Goal: Task Accomplishment & Management: Complete application form

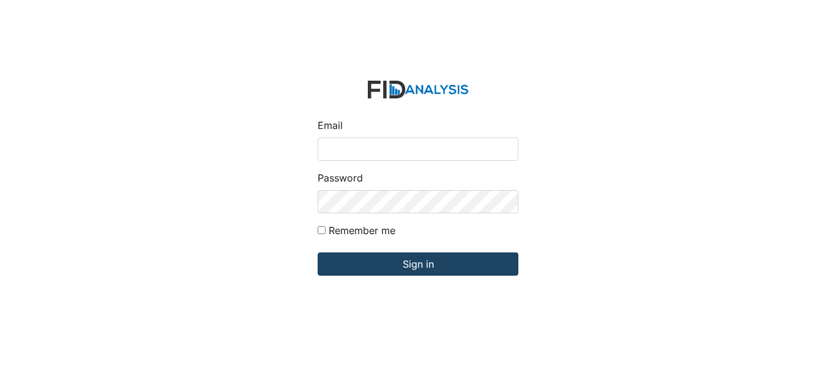
type input "[EMAIL_ADDRESS][DOMAIN_NAME]"
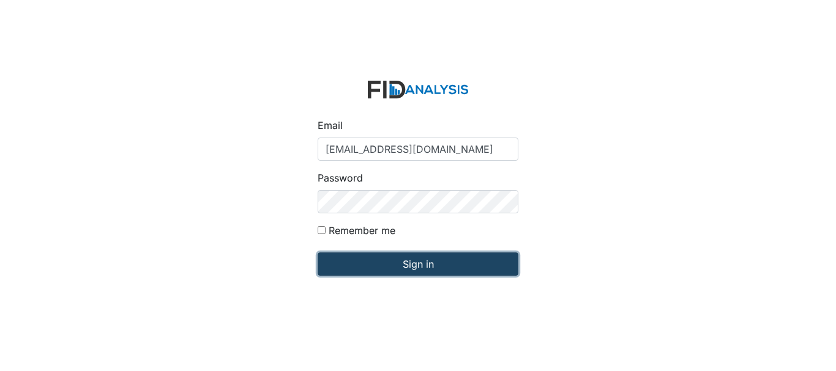
click at [379, 262] on input "Sign in" at bounding box center [418, 264] width 201 height 23
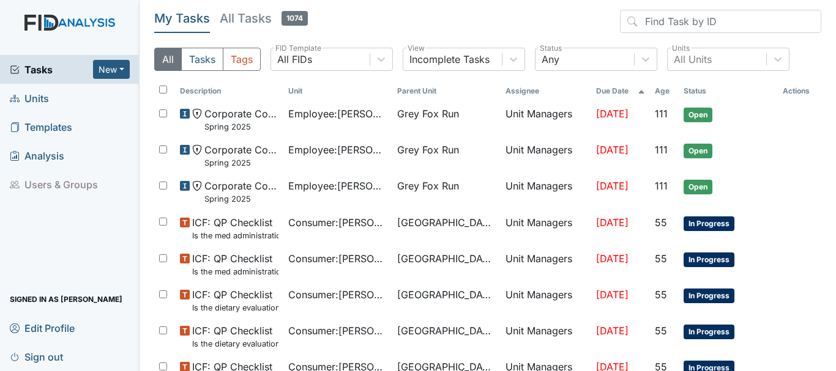
click at [58, 105] on link "Units" at bounding box center [69, 98] width 139 height 29
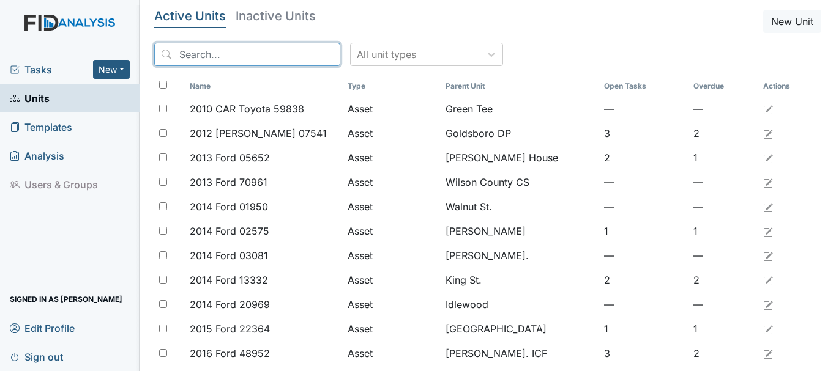
click at [225, 59] on input "search" at bounding box center [247, 54] width 186 height 23
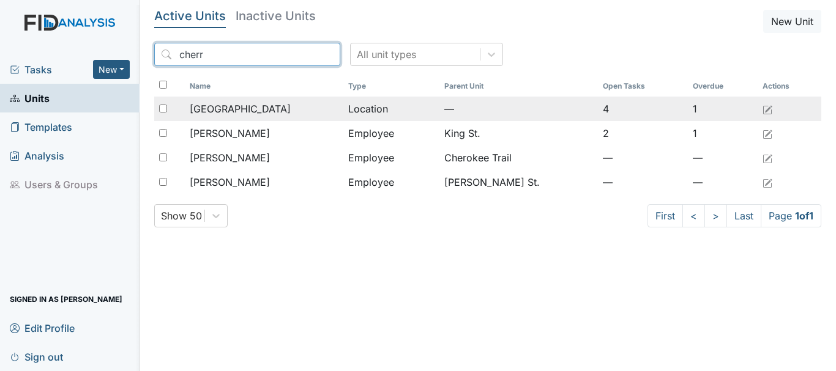
type input "cherr"
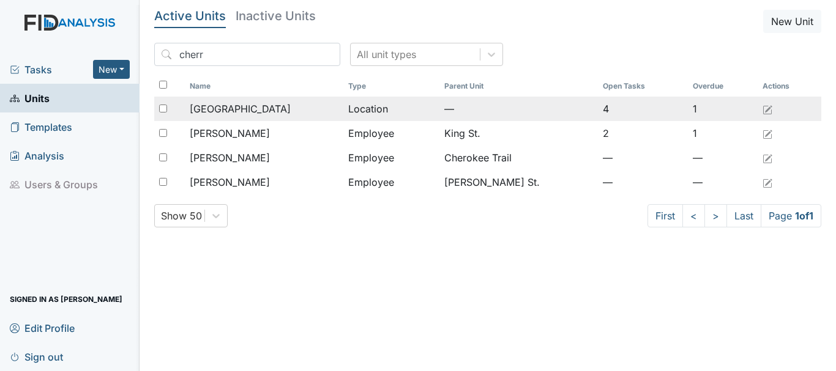
click at [267, 112] on div "[GEOGRAPHIC_DATA]" at bounding box center [264, 109] width 149 height 15
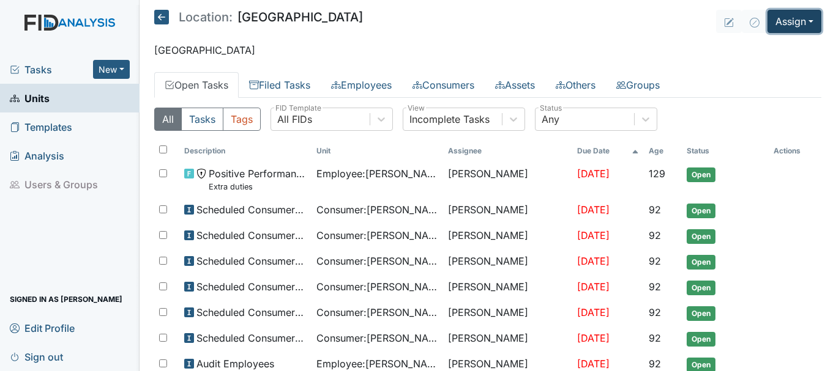
click at [789, 20] on button "Assign" at bounding box center [794, 21] width 54 height 23
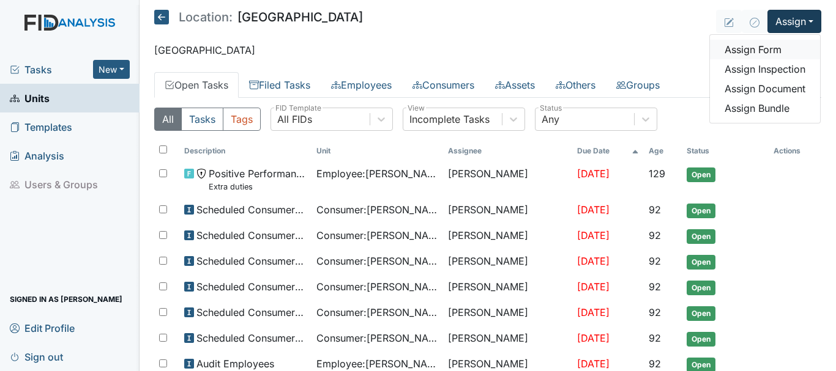
click at [762, 51] on link "Assign Form" at bounding box center [765, 50] width 110 height 20
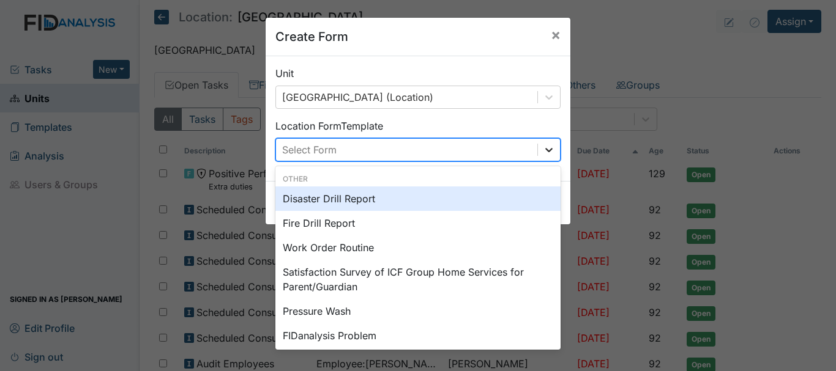
click at [543, 155] on icon at bounding box center [549, 150] width 12 height 12
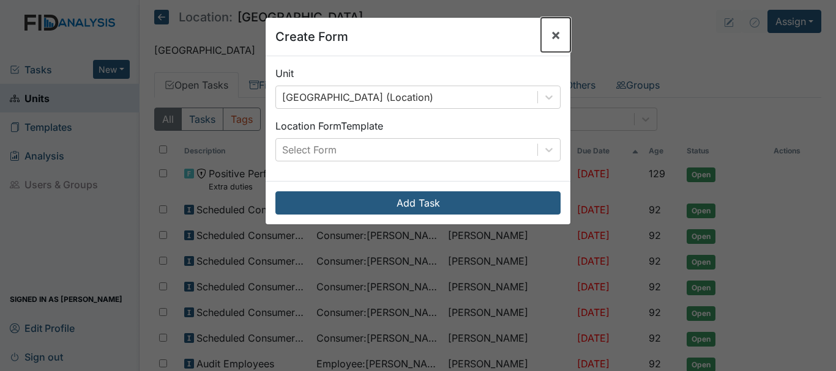
click at [554, 31] on span "×" at bounding box center [556, 35] width 10 height 18
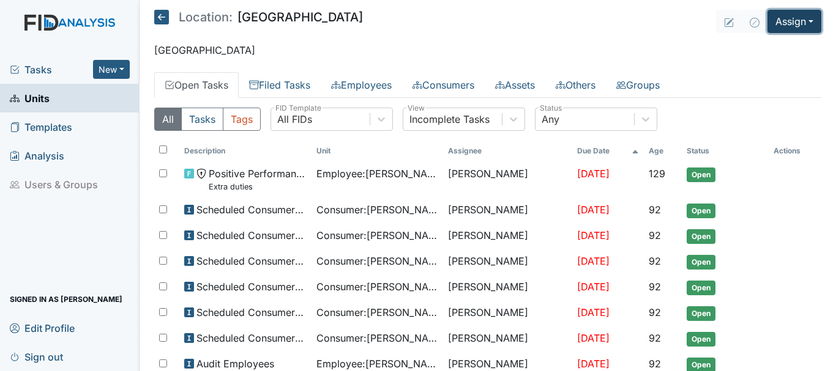
click at [792, 18] on button "Assign" at bounding box center [794, 21] width 54 height 23
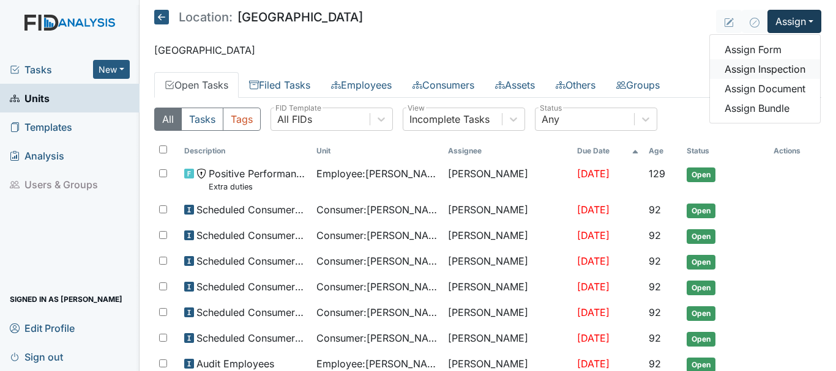
click at [784, 69] on link "Assign Inspection" at bounding box center [765, 69] width 110 height 20
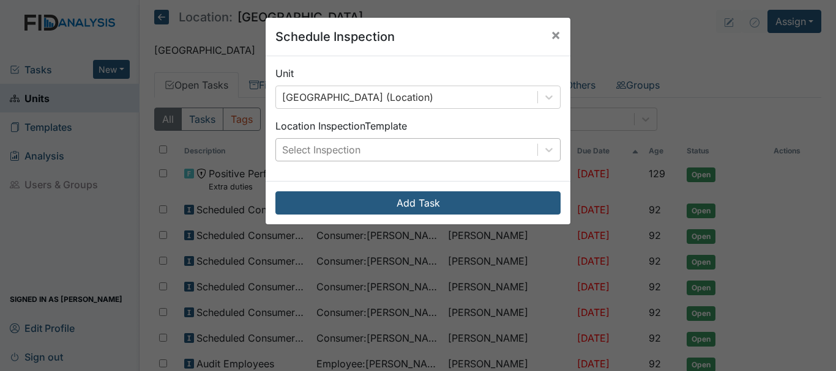
click at [505, 148] on div "Select Inspection" at bounding box center [406, 150] width 261 height 22
click at [551, 29] on span "×" at bounding box center [556, 35] width 10 height 18
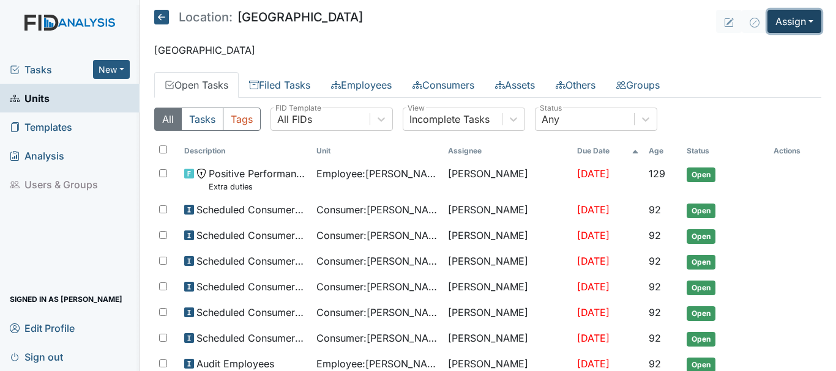
click at [795, 17] on button "Assign" at bounding box center [794, 21] width 54 height 23
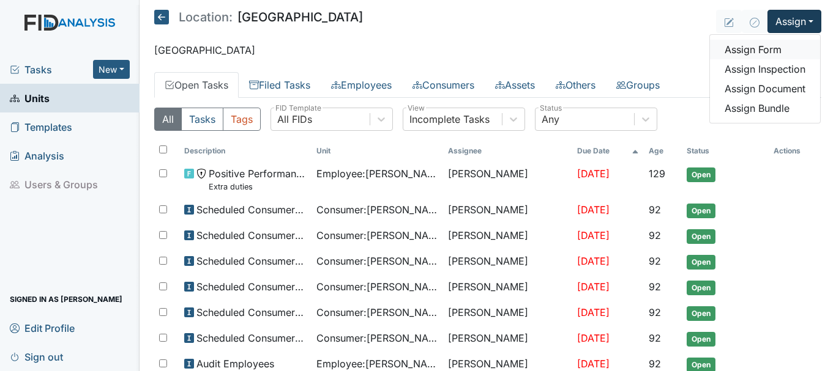
click at [771, 54] on link "Assign Form" at bounding box center [765, 50] width 110 height 20
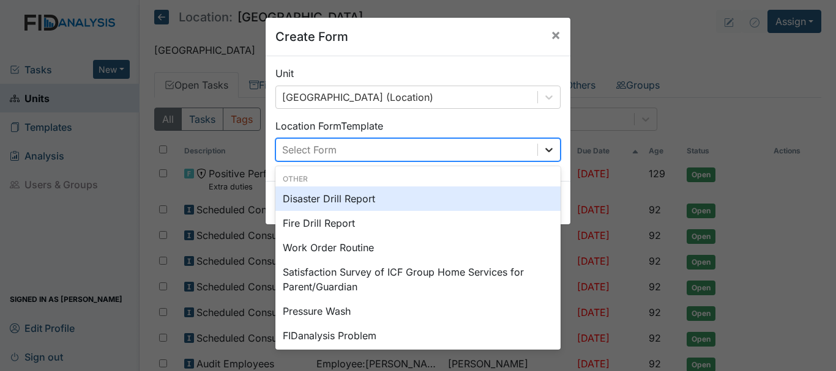
click at [543, 149] on icon at bounding box center [549, 150] width 12 height 12
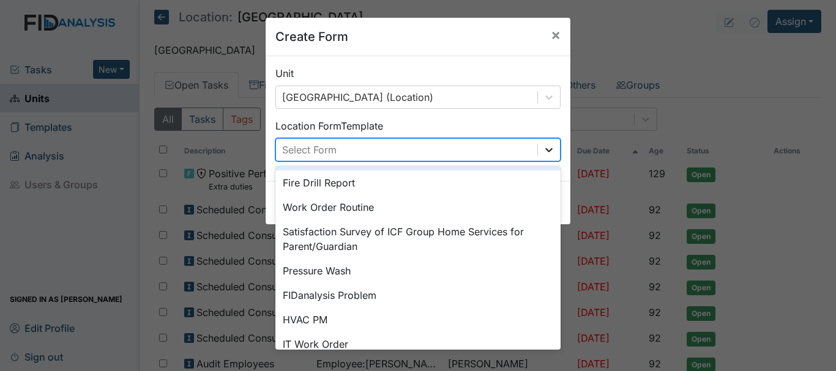
scroll to position [152, 0]
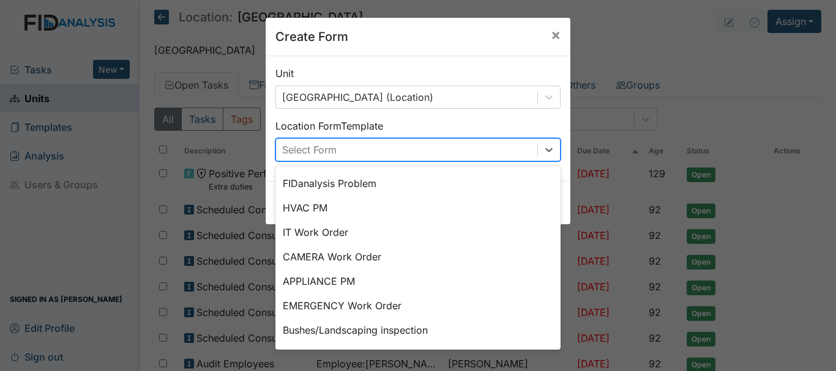
click at [322, 230] on div "IT Work Order" at bounding box center [417, 232] width 285 height 24
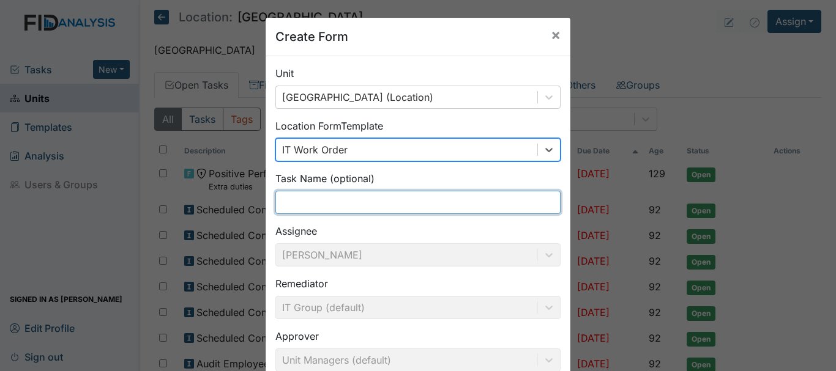
click at [335, 201] on input "text" at bounding box center [417, 202] width 285 height 23
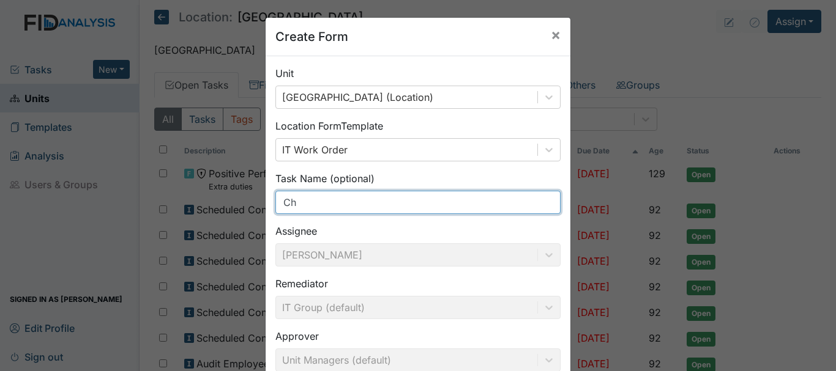
type input "C"
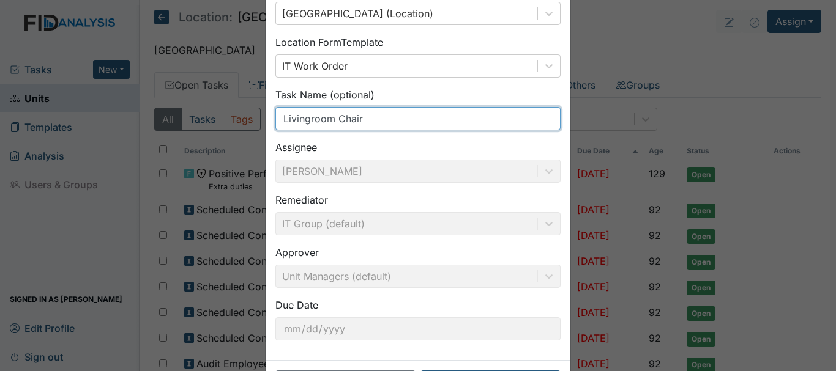
scroll to position [134, 0]
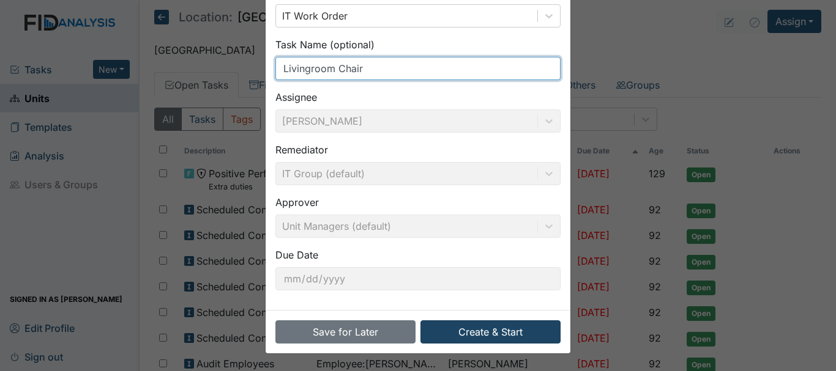
type input "Livingroom Chair"
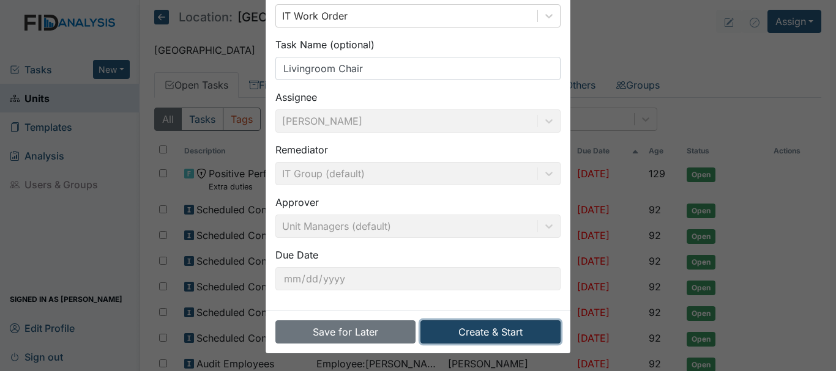
click at [492, 324] on button "Create & Start" at bounding box center [490, 332] width 140 height 23
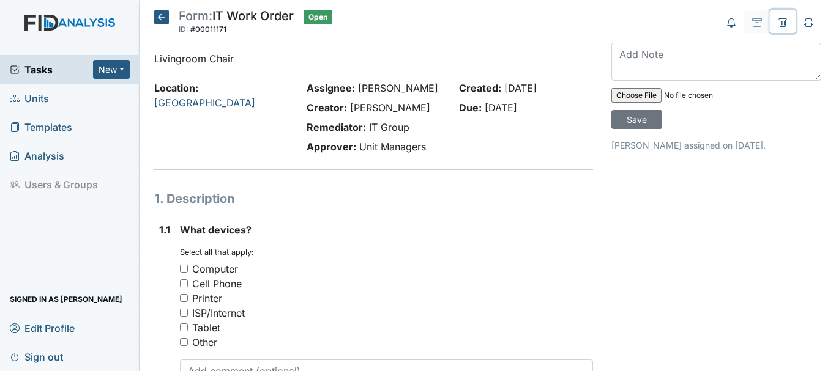
click at [778, 26] on icon at bounding box center [783, 23] width 10 height 10
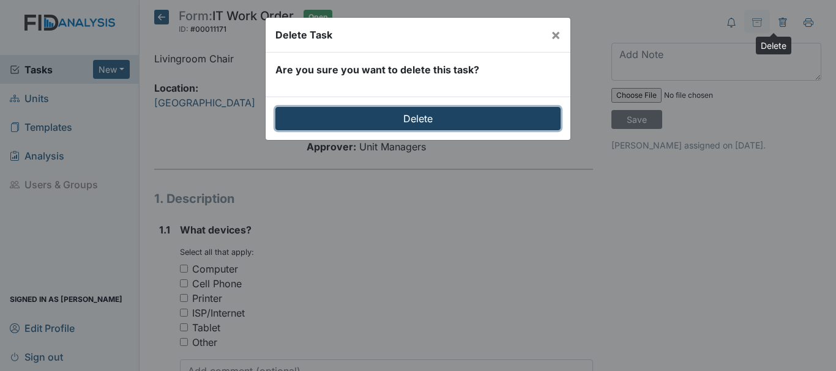
click at [441, 124] on input "Delete" at bounding box center [417, 118] width 285 height 23
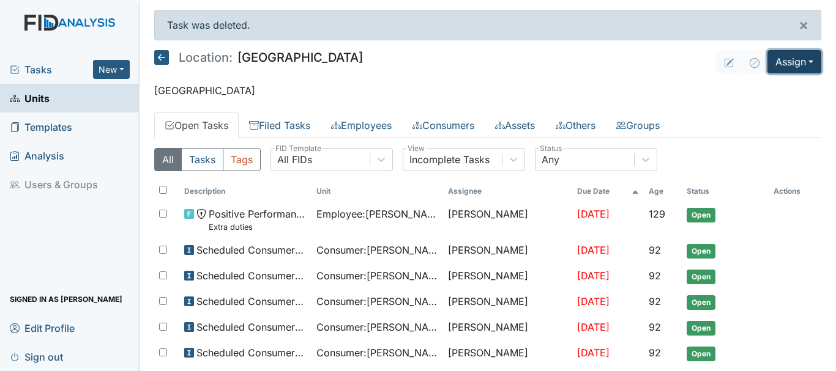
click at [781, 71] on button "Assign" at bounding box center [794, 61] width 54 height 23
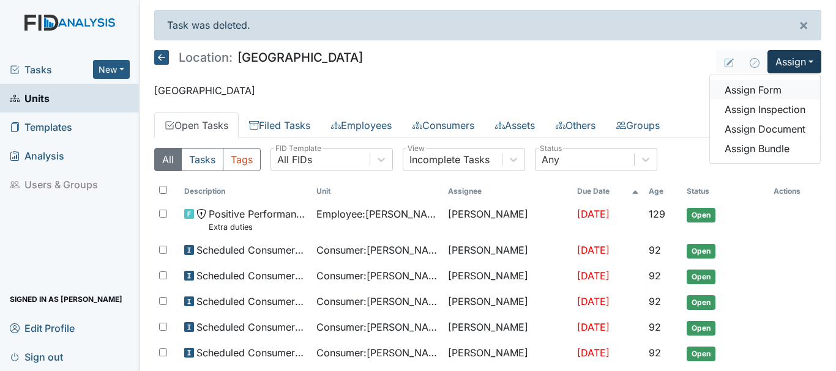
click at [757, 92] on link "Assign Form" at bounding box center [765, 90] width 110 height 20
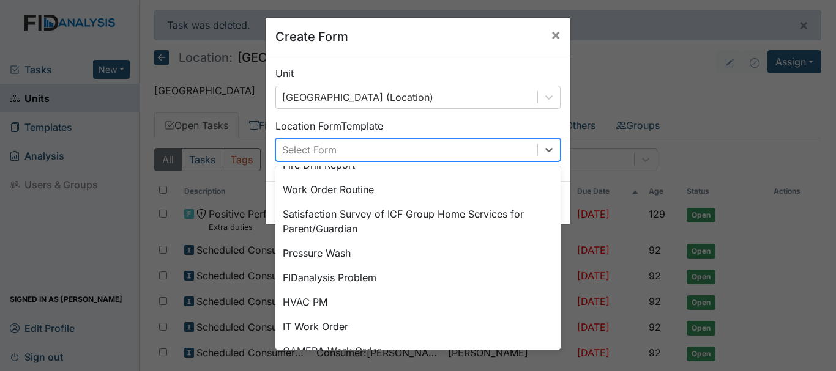
scroll to position [61, 0]
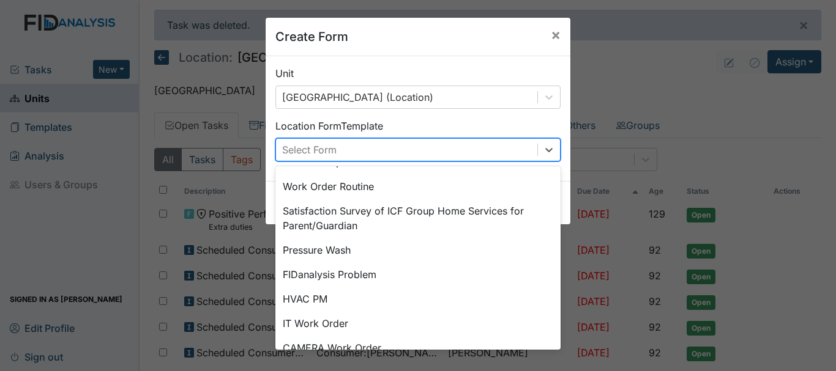
click at [341, 190] on div "Work Order Routine" at bounding box center [417, 186] width 285 height 24
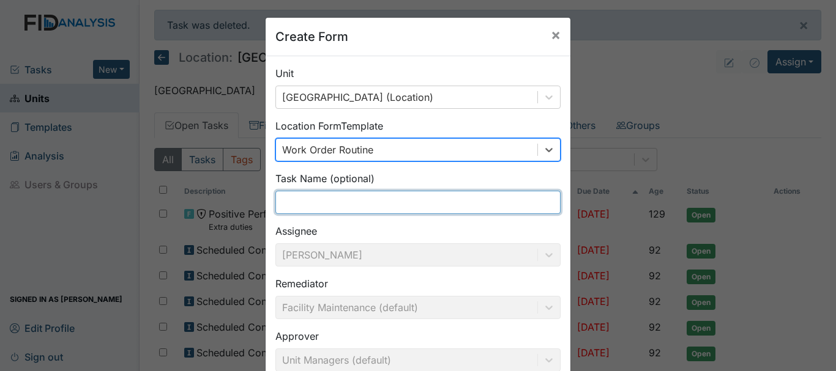
click at [340, 204] on input "text" at bounding box center [417, 202] width 285 height 23
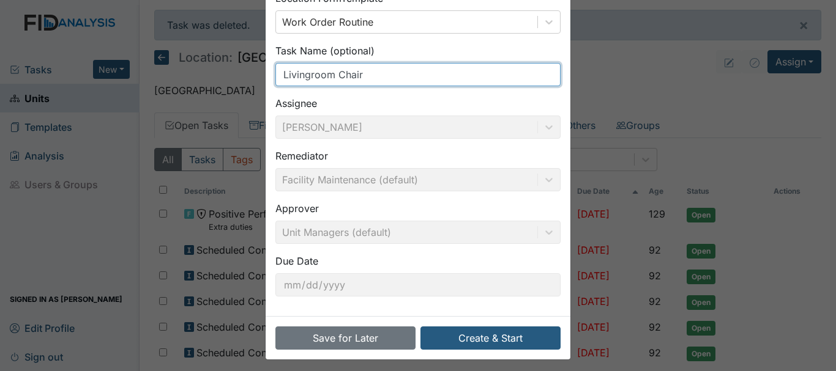
scroll to position [134, 0]
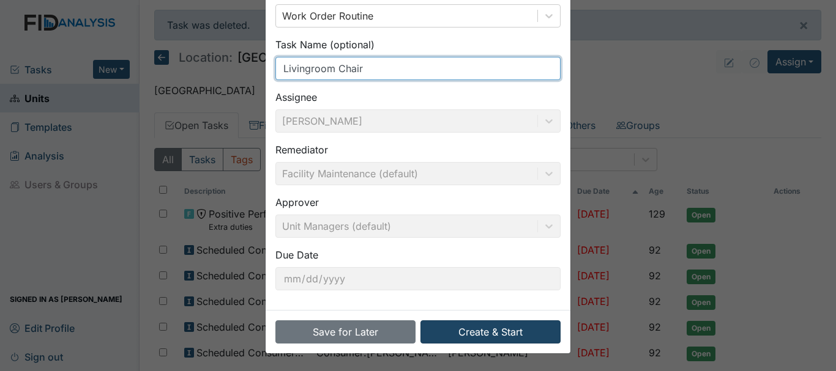
type input "Livingroom Chair"
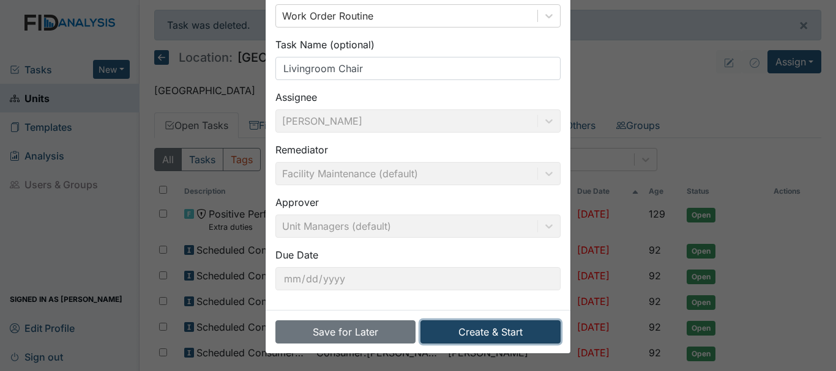
click at [483, 330] on button "Create & Start" at bounding box center [490, 332] width 140 height 23
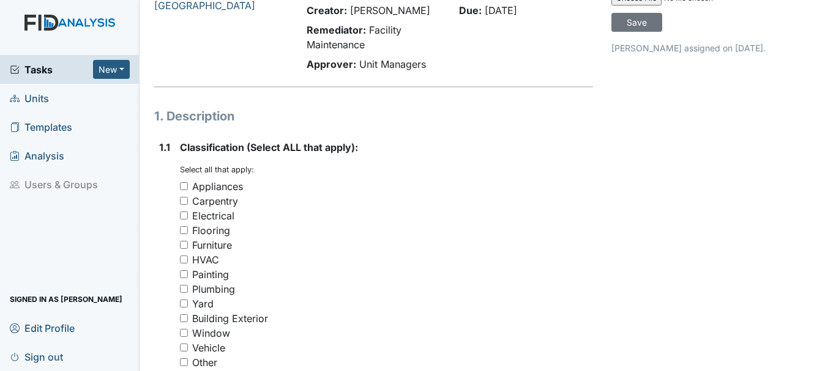
scroll to position [108, 0]
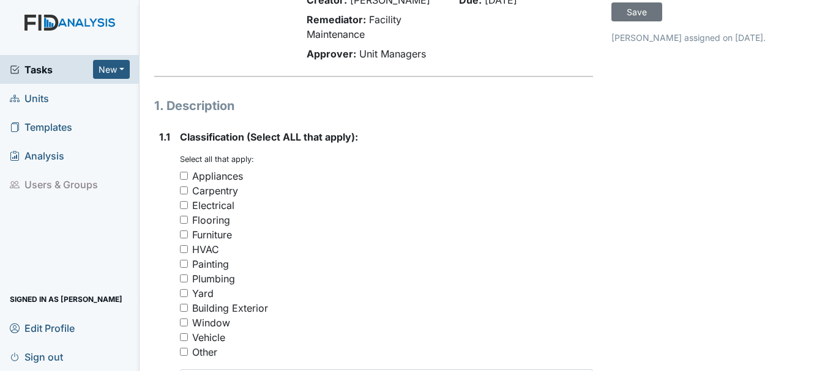
click at [183, 231] on input "Furniture" at bounding box center [184, 235] width 8 height 8
checkbox input "true"
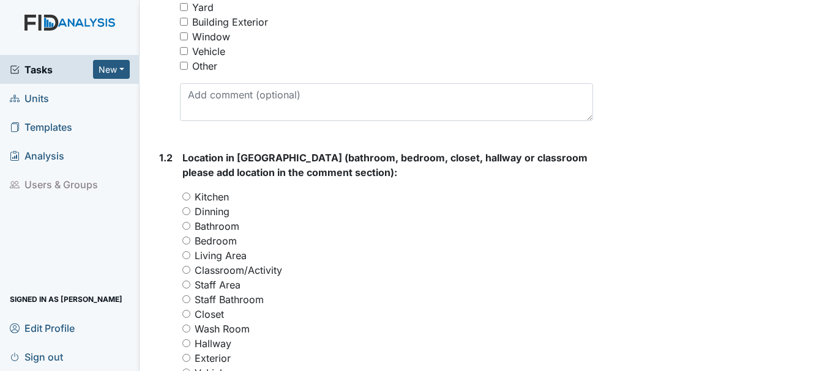
scroll to position [413, 0]
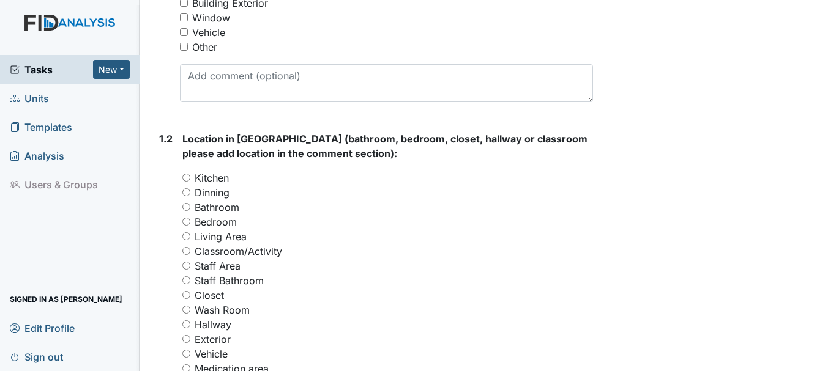
click at [187, 237] on input "Living Area" at bounding box center [186, 236] width 8 height 8
radio input "true"
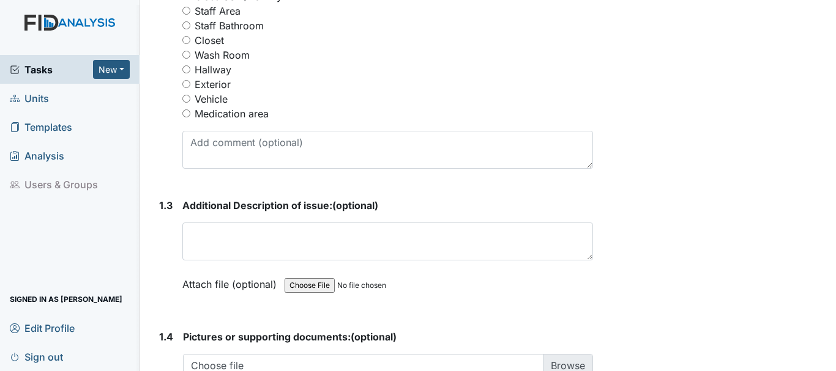
scroll to position [671, 0]
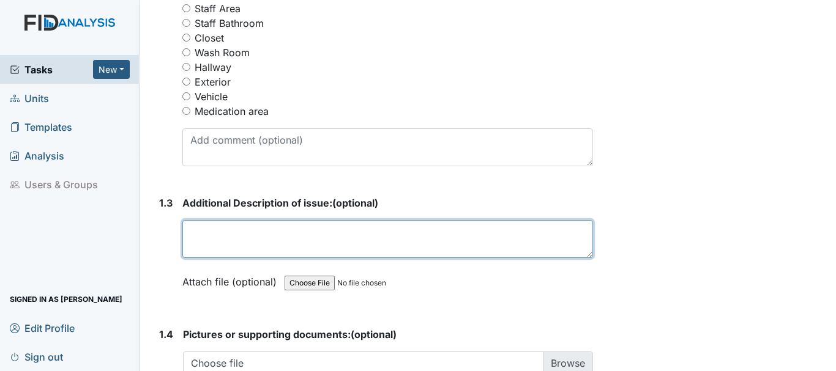
click at [269, 229] on textarea at bounding box center [387, 239] width 411 height 38
click at [188, 229] on textarea "Livingroom room chair needs replaced the" at bounding box center [387, 239] width 411 height 38
click at [225, 234] on textarea "small Livingroom room chair needs replaced the" at bounding box center [387, 239] width 411 height 38
click at [414, 232] on textarea "small livingroom room chair needs replaced the" at bounding box center [387, 239] width 411 height 38
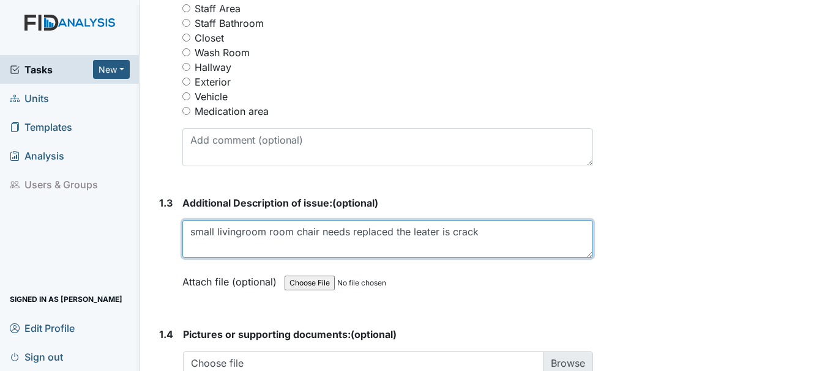
click at [430, 231] on textarea "small livingroom room chair needs replaced the leater is crack" at bounding box center [387, 239] width 411 height 38
click at [447, 232] on textarea "small livingroom room chair needs replaced the leather is crack" at bounding box center [387, 239] width 411 height 38
click at [453, 231] on textarea "small livingroom room chair needs replaced the is crack" at bounding box center [387, 239] width 411 height 38
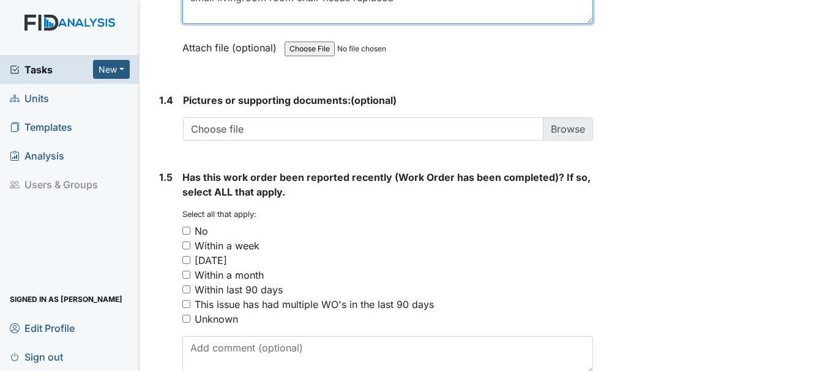
scroll to position [915, 0]
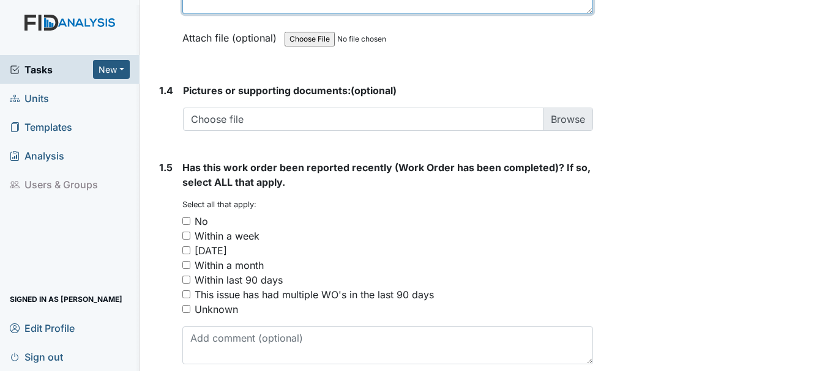
type textarea "small livingroom room chair needs replaced"
click at [187, 221] on input "No" at bounding box center [186, 221] width 8 height 8
checkbox input "true"
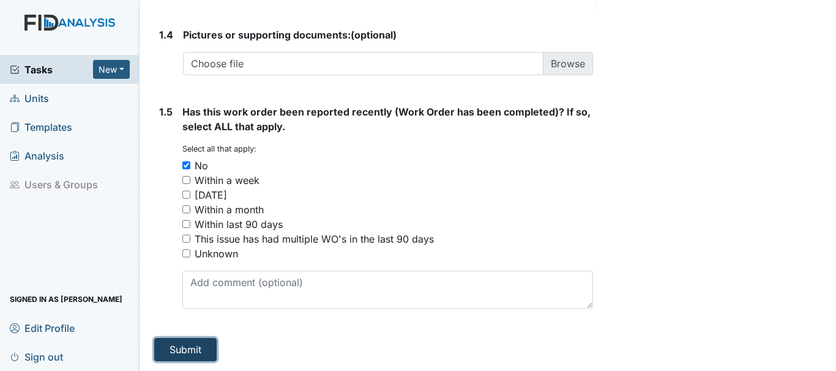
click at [185, 350] on button "Submit" at bounding box center [185, 349] width 62 height 23
